Goal: Information Seeking & Learning: Learn about a topic

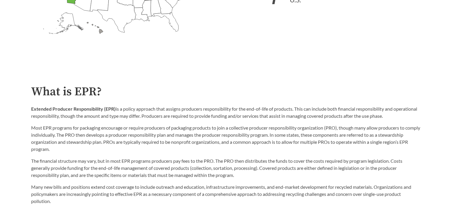
scroll to position [296, 0]
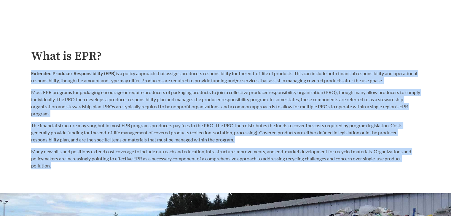
drag, startPoint x: 32, startPoint y: 74, endPoint x: 60, endPoint y: 165, distance: 96.0
click at [60, 165] on div "What is EPR? Extended Producer Responsibility (EPR) is a policy approach that a…" at bounding box center [225, 110] width 389 height 120
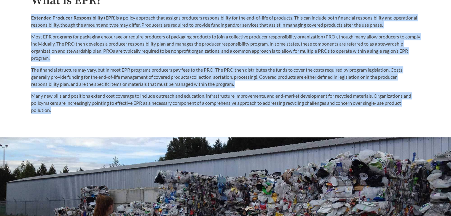
scroll to position [356, 0]
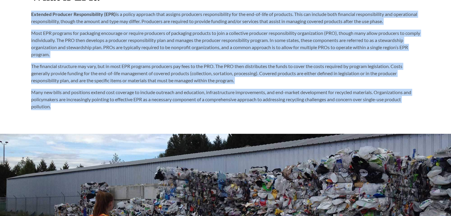
copy div "Loremips Dolorsit Ametconsectetu (ADI) el s doeius temporin utla etdolor magnaa…"
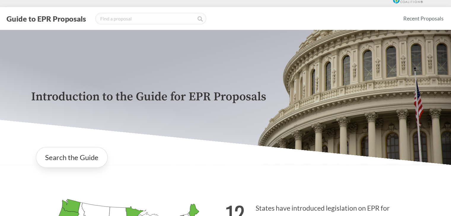
scroll to position [0, 0]
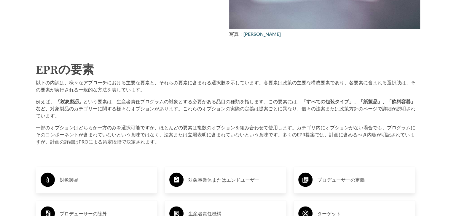
scroll to position [889, 0]
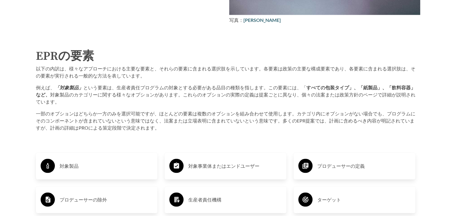
drag, startPoint x: 60, startPoint y: 168, endPoint x: 205, endPoint y: 101, distance: 160.1
click at [205, 101] on p "例えば、 「対象製品」 という要素は、生産者責任プログラムの対象とする必要がある品目の種類を指します。この要素には、「 すべての包装タイプ」、「紙製品」、「飲…" at bounding box center [225, 94] width 379 height 21
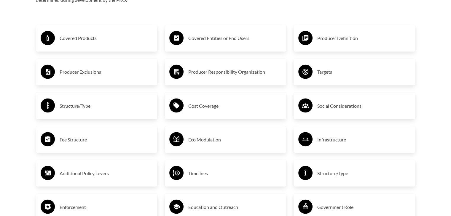
scroll to position [1015, 0]
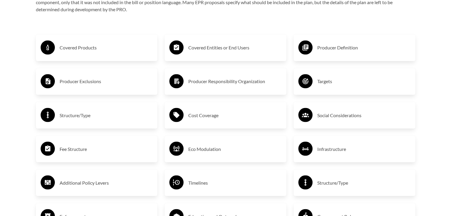
click at [92, 49] on h3 "Covered Products" at bounding box center [106, 47] width 93 height 9
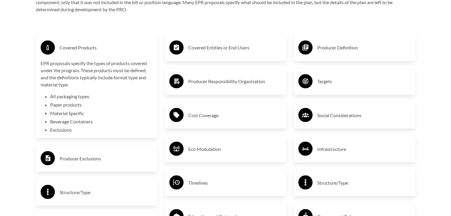
click at [104, 96] on li "All packaging types" at bounding box center [101, 96] width 103 height 7
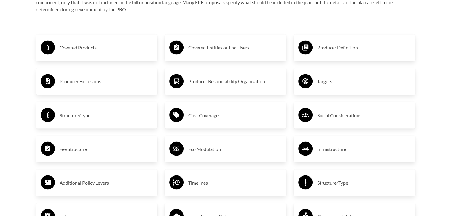
click at [84, 43] on div "Covered Products" at bounding box center [97, 47] width 112 height 17
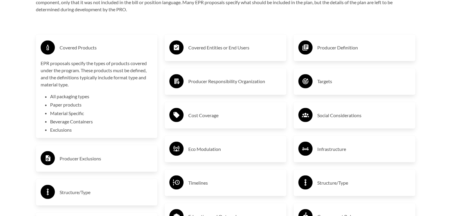
click at [73, 98] on li "All packaging types" at bounding box center [101, 96] width 103 height 7
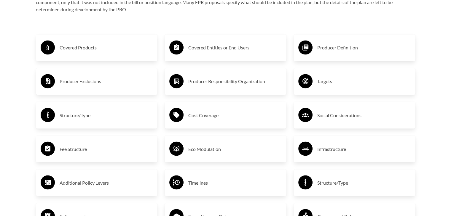
click at [232, 47] on h3 "Covered Entities or End Users" at bounding box center [234, 47] width 93 height 9
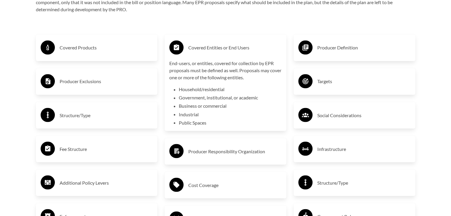
click at [264, 49] on h3 "Covered Entities or End Users" at bounding box center [234, 47] width 93 height 9
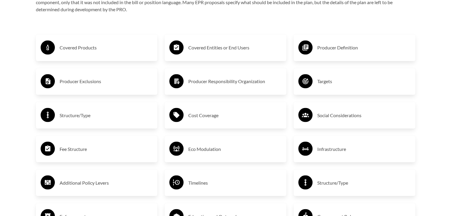
click at [322, 55] on div "Producer Definition" at bounding box center [354, 47] width 112 height 17
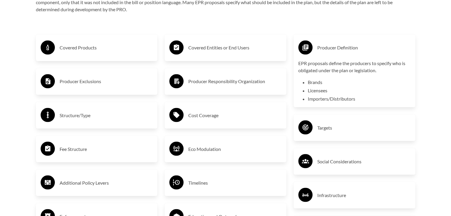
click at [355, 52] on h3 "Producer Definition" at bounding box center [363, 47] width 93 height 9
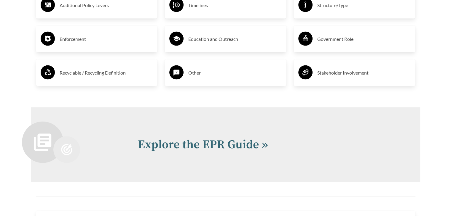
scroll to position [1193, 0]
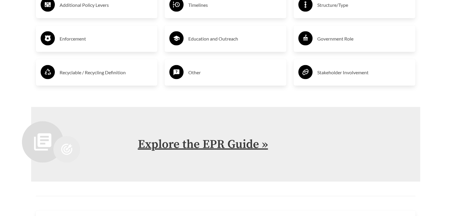
click at [238, 141] on link "Explore the EPR Guide »" at bounding box center [203, 144] width 130 height 15
